Goal: Task Accomplishment & Management: Manage account settings

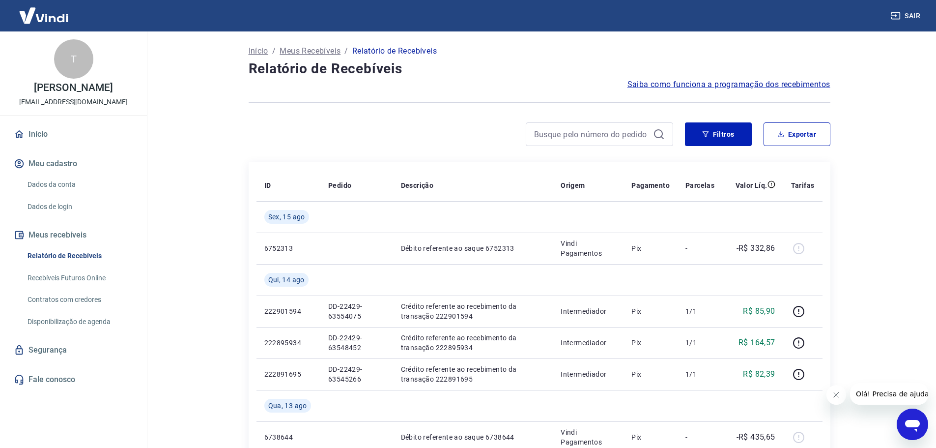
click at [839, 394] on icon "Fechar mensagem da empresa" at bounding box center [836, 395] width 8 height 8
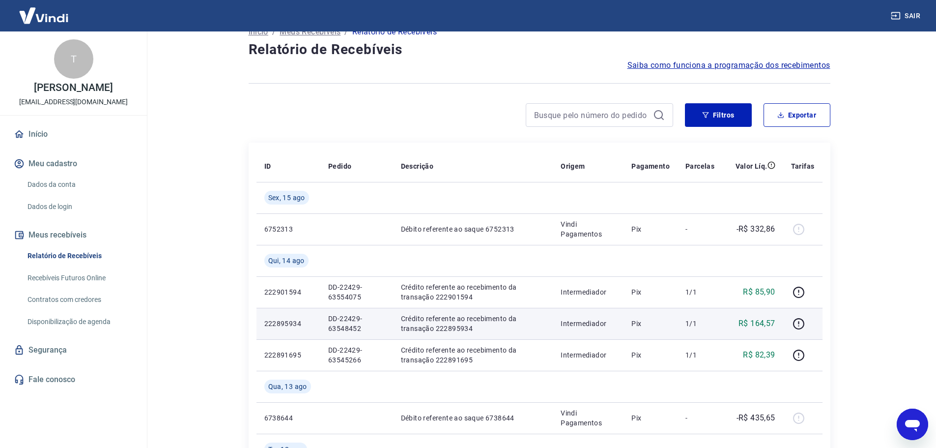
scroll to position [49, 0]
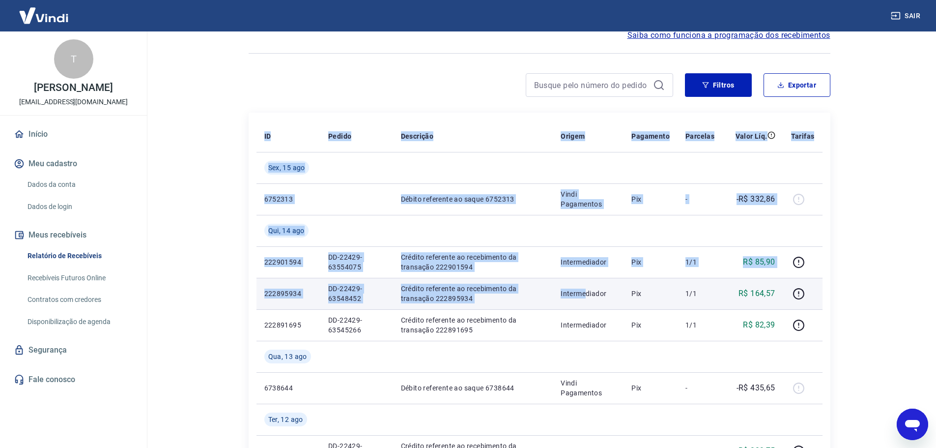
drag, startPoint x: 239, startPoint y: 240, endPoint x: 587, endPoint y: 296, distance: 351.8
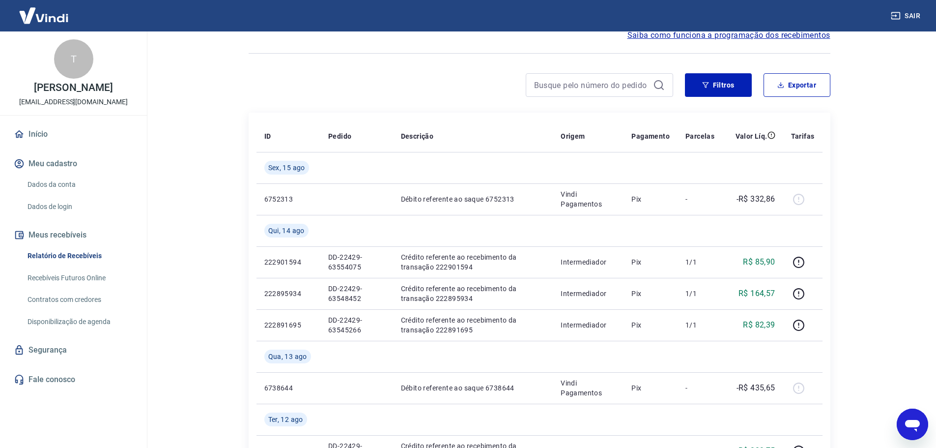
drag, startPoint x: 896, startPoint y: 300, endPoint x: 833, endPoint y: 300, distance: 62.9
click at [891, 300] on main "Início / Meus Recebíveis / Relatório de Recebíveis Relatório de Recebíveis Saib…" at bounding box center [538, 190] width 793 height 416
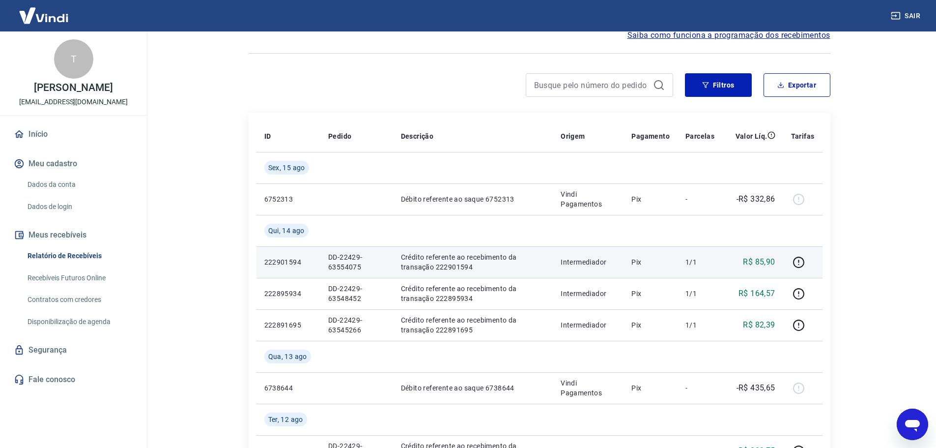
click at [638, 260] on p "Pix" at bounding box center [650, 262] width 38 height 10
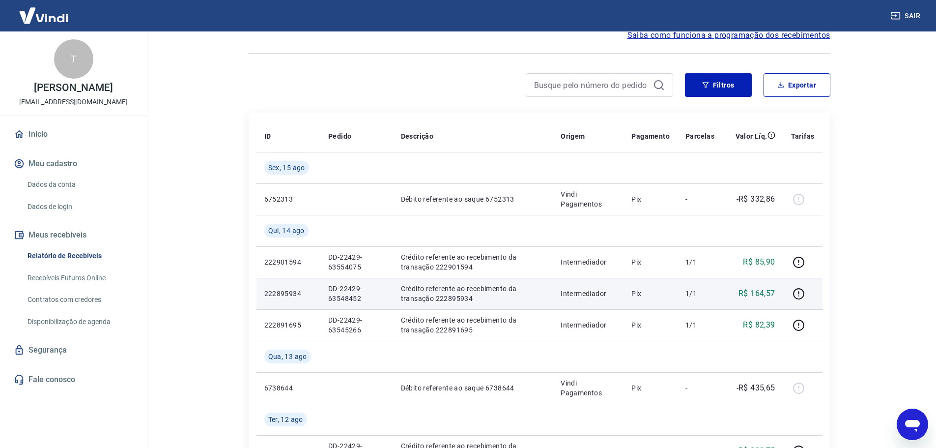
click at [638, 293] on p "Pix" at bounding box center [650, 293] width 38 height 10
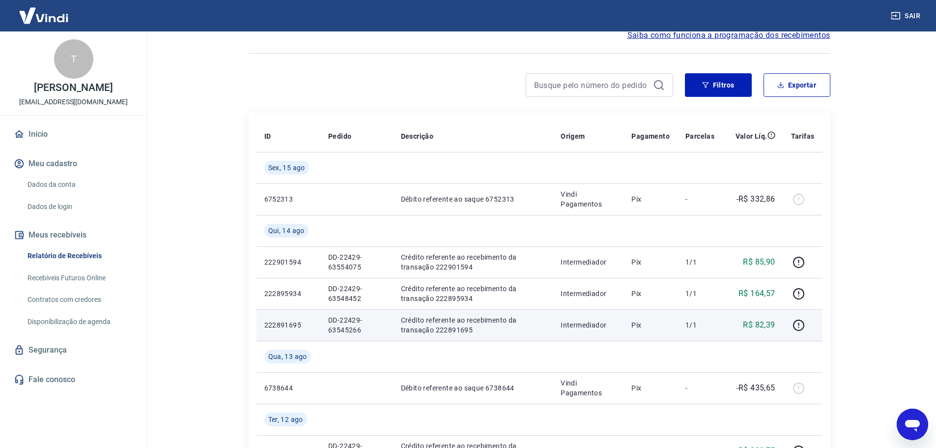
click at [648, 337] on td "Pix" at bounding box center [650, 324] width 54 height 31
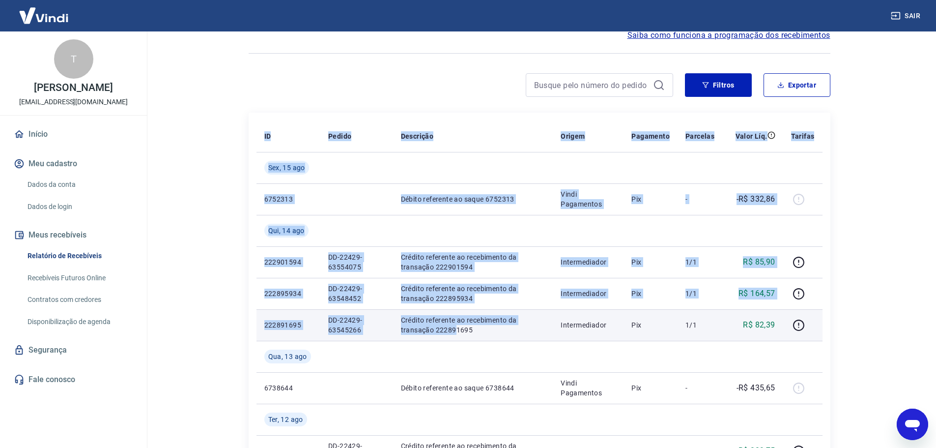
drag, startPoint x: 251, startPoint y: 255, endPoint x: 455, endPoint y: 327, distance: 216.8
click at [455, 327] on p "Crédito referente ao recebimento da transação 222891695" at bounding box center [473, 325] width 144 height 20
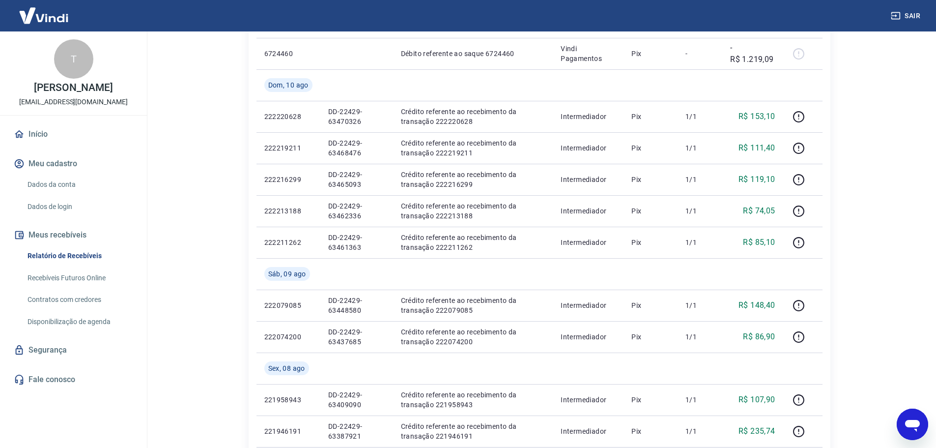
scroll to position [491, 0]
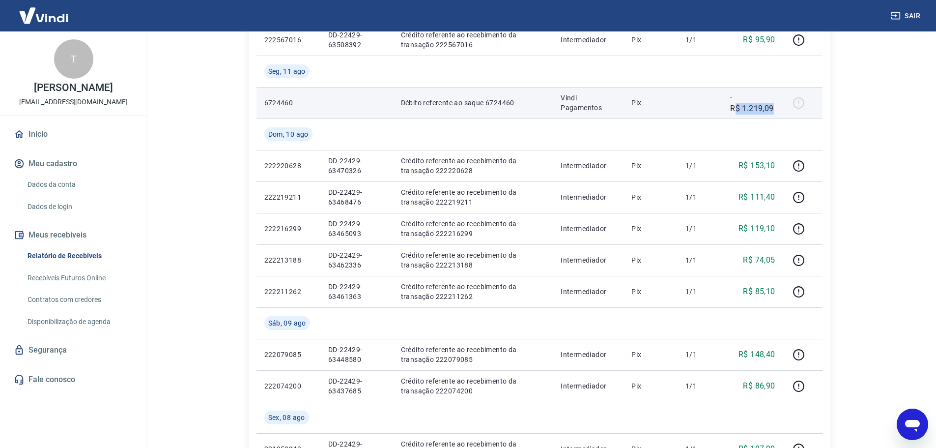
drag, startPoint x: 773, startPoint y: 109, endPoint x: 739, endPoint y: 118, distance: 35.6
click at [735, 117] on td "-R$ 1.219,09" at bounding box center [752, 102] width 60 height 31
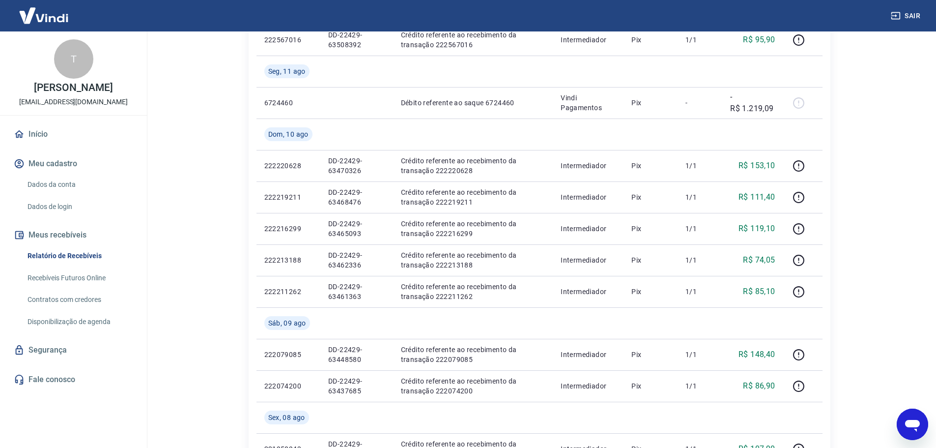
drag, startPoint x: 871, startPoint y: 228, endPoint x: 864, endPoint y: 233, distance: 8.5
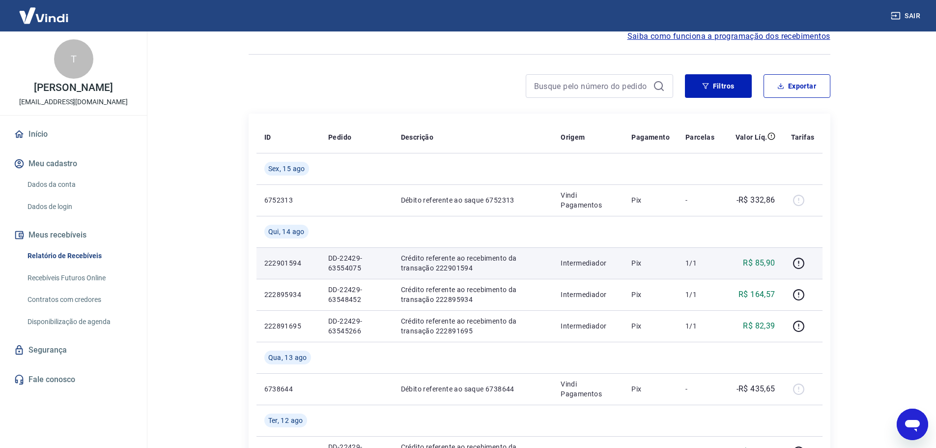
scroll to position [0, 0]
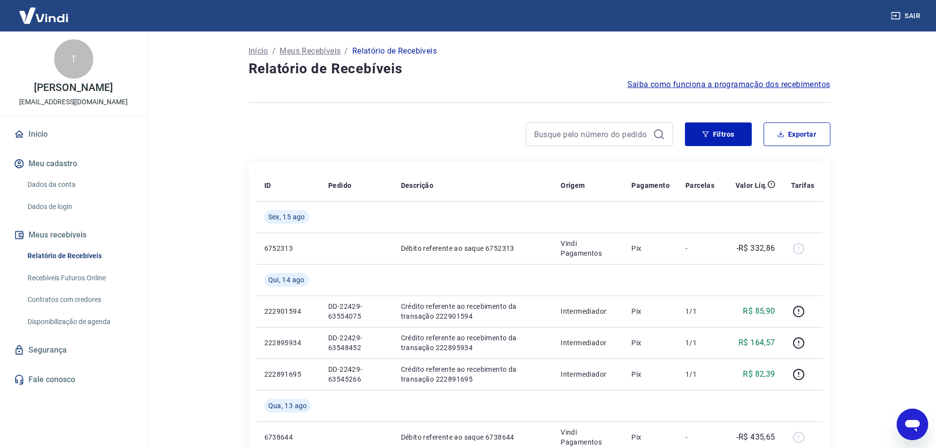
click at [52, 17] on img at bounding box center [44, 15] width 64 height 30
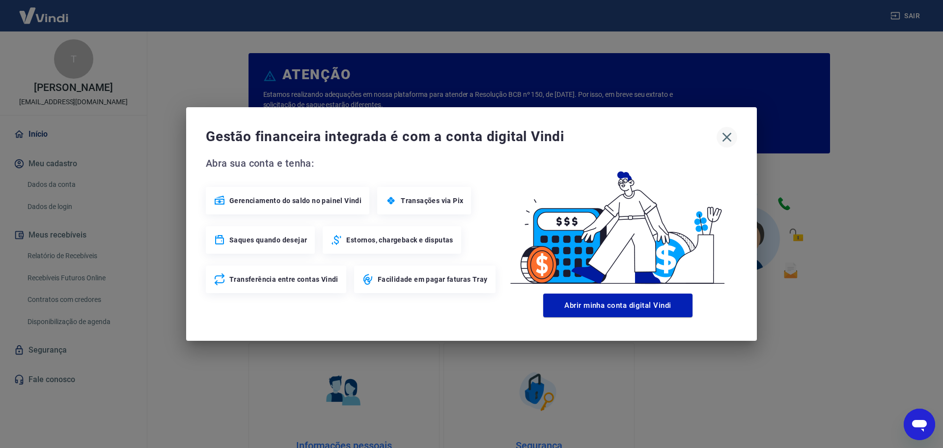
click at [731, 134] on icon "button" at bounding box center [727, 137] width 16 height 16
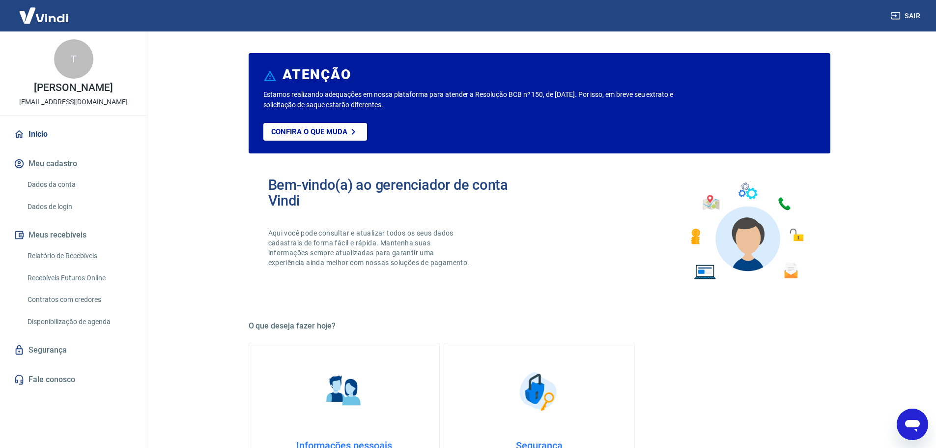
click at [74, 237] on button "Meus recebíveis" at bounding box center [73, 235] width 123 height 22
click at [82, 256] on link "Relatório de Recebíveis" at bounding box center [80, 256] width 112 height 20
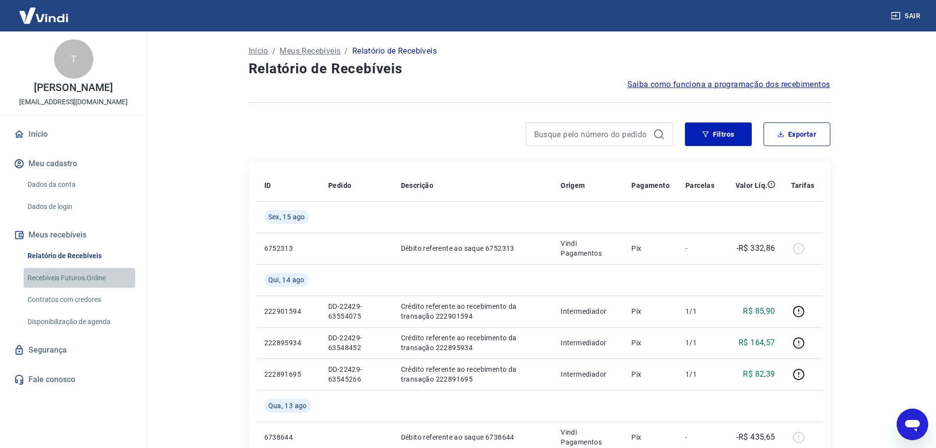
click at [92, 280] on link "Recebíveis Futuros Online" at bounding box center [80, 278] width 112 height 20
click at [89, 277] on link "Recebíveis Futuros Online" at bounding box center [80, 278] width 112 height 20
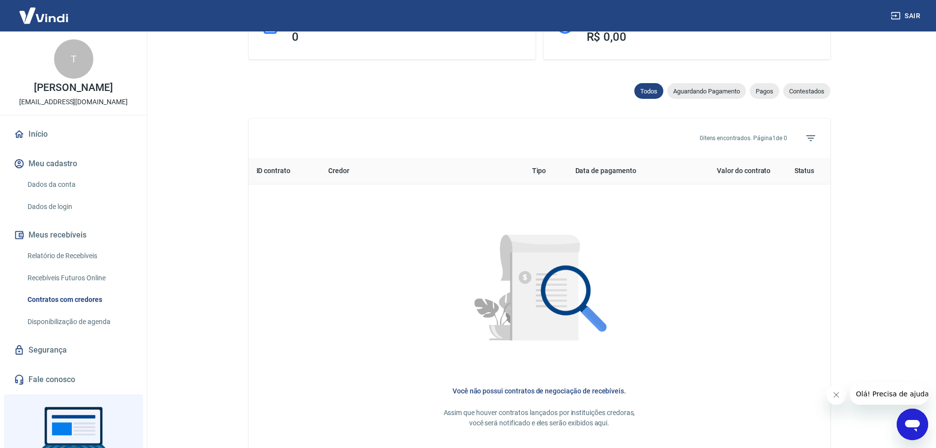
scroll to position [365, 0]
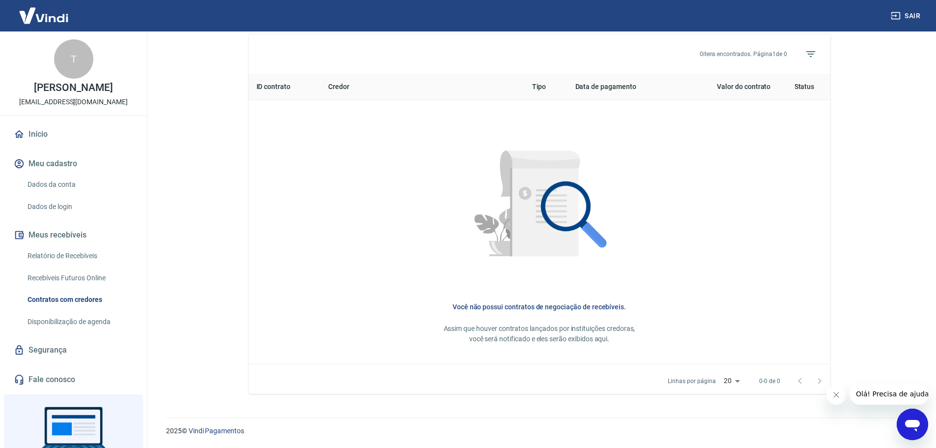
click at [574, 308] on h6 "Você não possui contratos de negociação de recebíveis." at bounding box center [539, 307] width 550 height 10
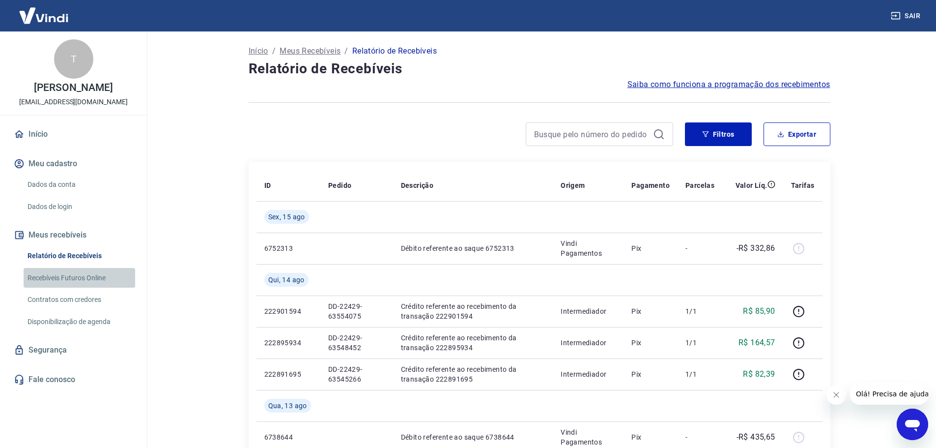
click at [105, 281] on link "Recebíveis Futuros Online" at bounding box center [80, 278] width 112 height 20
